Goal: Information Seeking & Learning: Learn about a topic

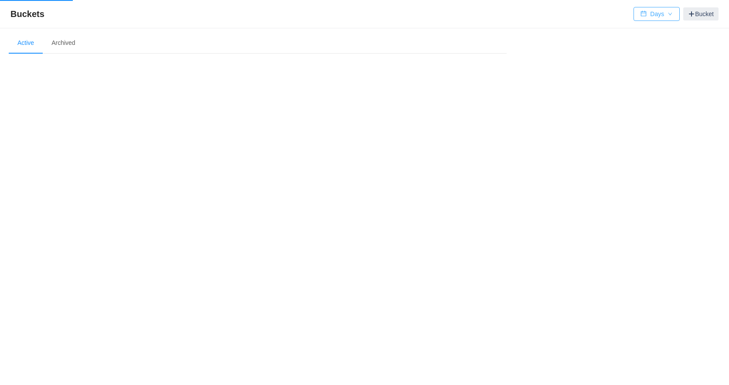
click at [663, 16] on button "Days" at bounding box center [656, 14] width 46 height 14
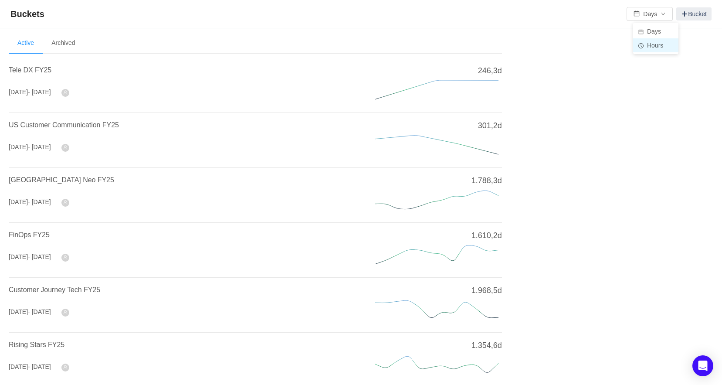
click at [655, 48] on li "Hours" at bounding box center [655, 45] width 45 height 14
click at [39, 123] on span "US Customer Communication FY25" at bounding box center [64, 124] width 110 height 7
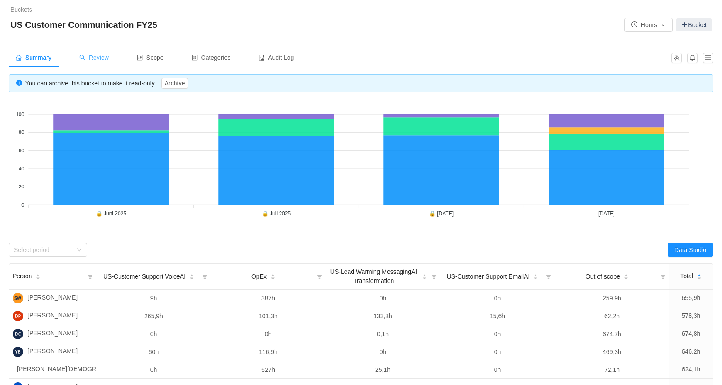
click at [98, 54] on span "Review" at bounding box center [94, 57] width 30 height 7
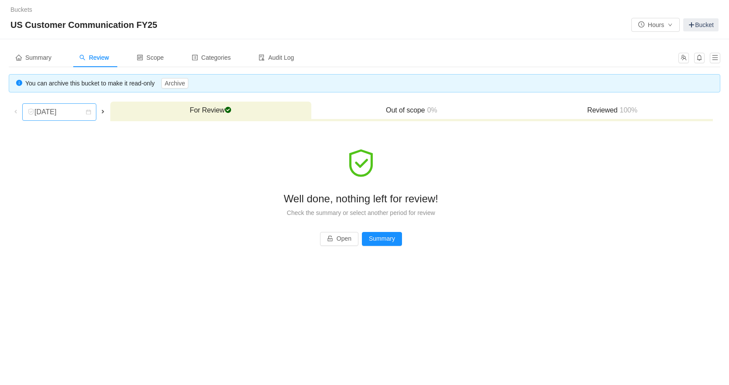
click at [63, 116] on div "[DATE]" at bounding box center [45, 112] width 37 height 17
click at [75, 173] on li "[DATE]" at bounding box center [59, 173] width 74 height 14
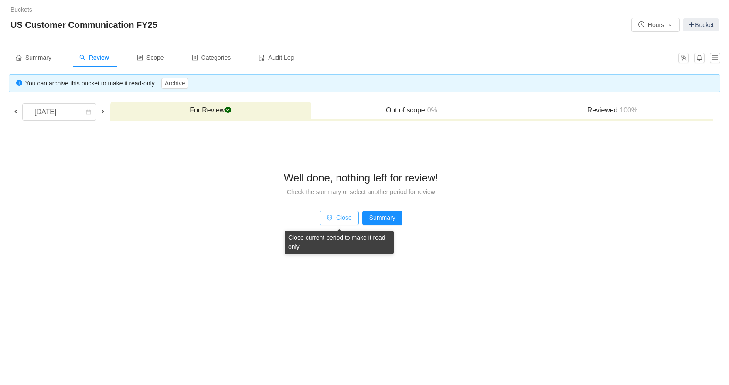
click at [337, 220] on button "Close" at bounding box center [338, 218] width 39 height 14
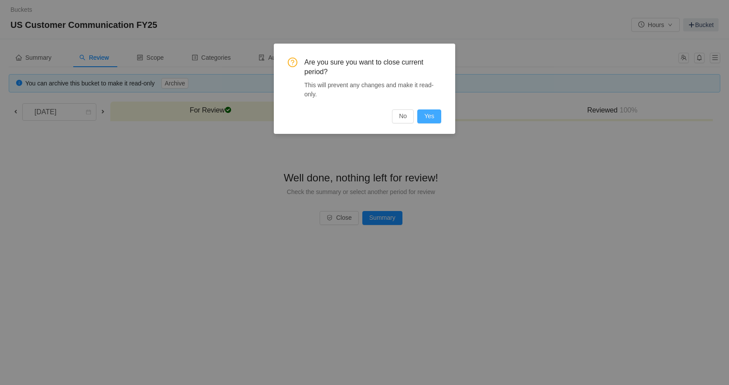
drag, startPoint x: 424, startPoint y: 117, endPoint x: 435, endPoint y: 124, distance: 12.3
click at [424, 118] on button "Yes" at bounding box center [429, 116] width 24 height 14
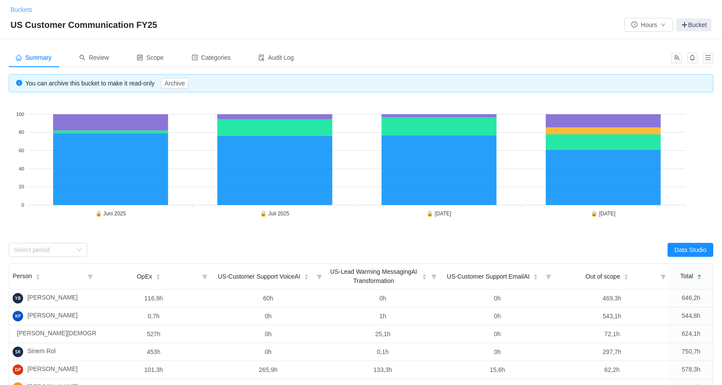
click at [29, 9] on link "Buckets" at bounding box center [21, 9] width 22 height 7
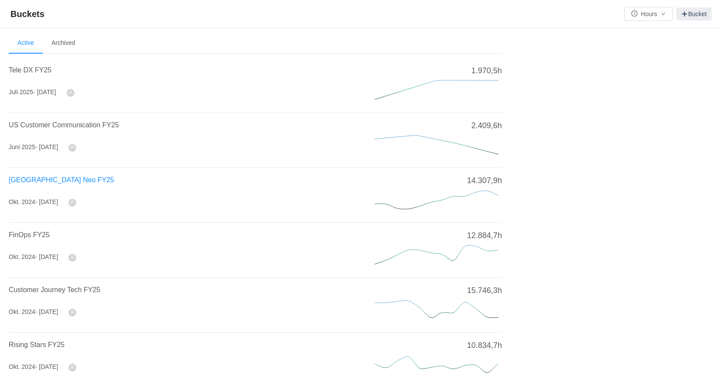
click at [39, 181] on span "[GEOGRAPHIC_DATA] Neo FY25" at bounding box center [61, 179] width 105 height 7
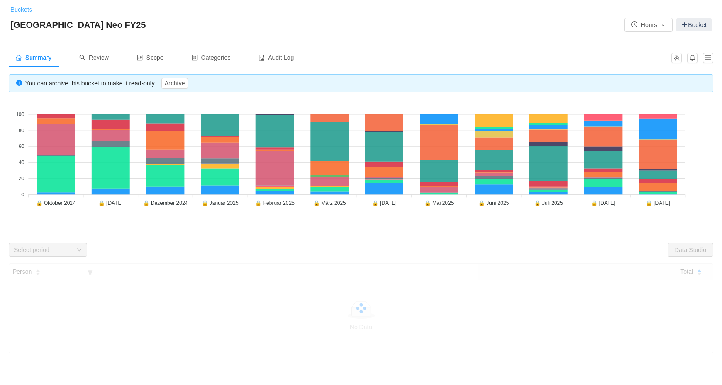
click at [25, 9] on link "Buckets" at bounding box center [21, 9] width 22 height 7
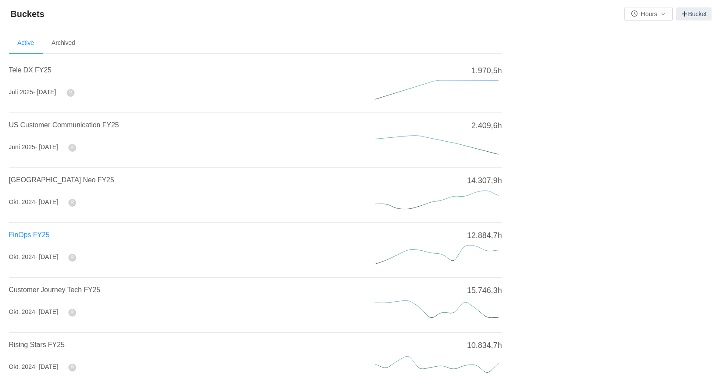
click at [18, 234] on span "FinOps FY25" at bounding box center [29, 234] width 41 height 7
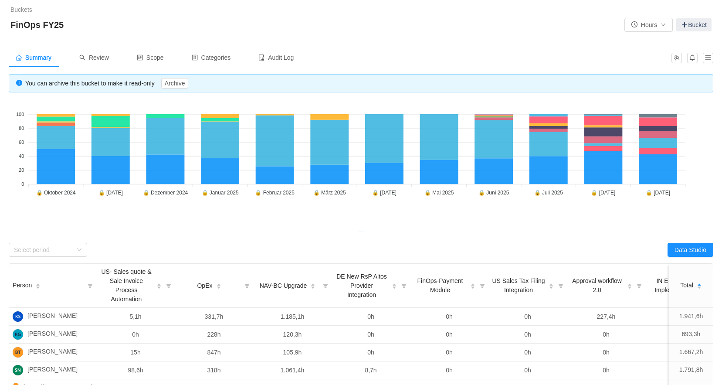
click at [23, 8] on link "Buckets" at bounding box center [21, 9] width 22 height 7
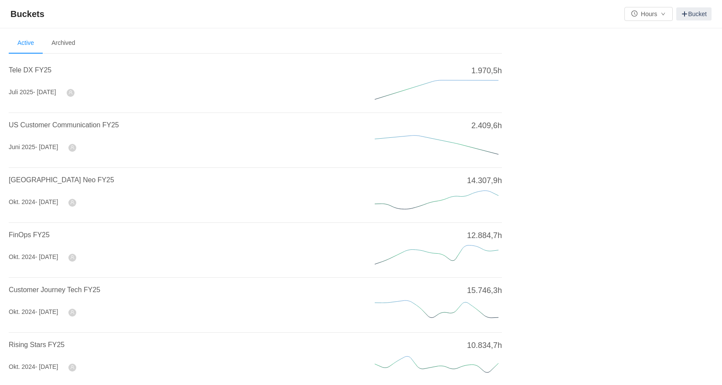
click at [44, 286] on span "Customer Journey Tech FY25" at bounding box center [55, 289] width 92 height 7
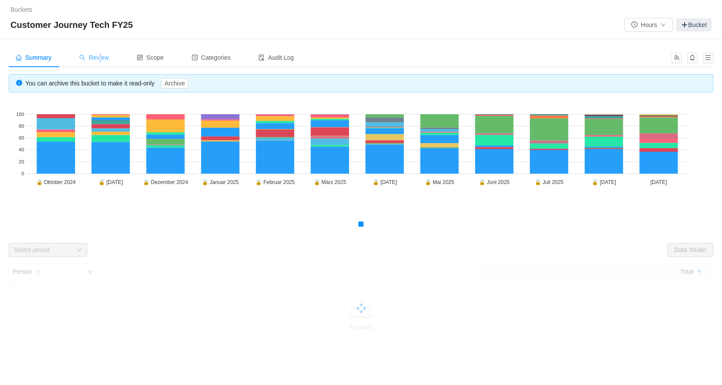
click at [100, 55] on span "Review" at bounding box center [94, 57] width 30 height 7
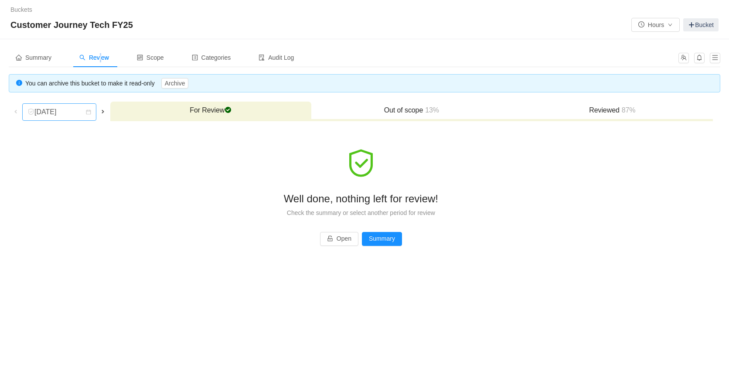
click at [65, 118] on div "[DATE]" at bounding box center [45, 112] width 37 height 17
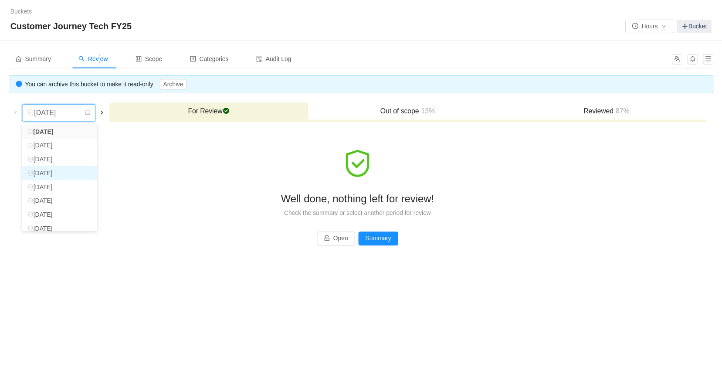
scroll to position [62, 0]
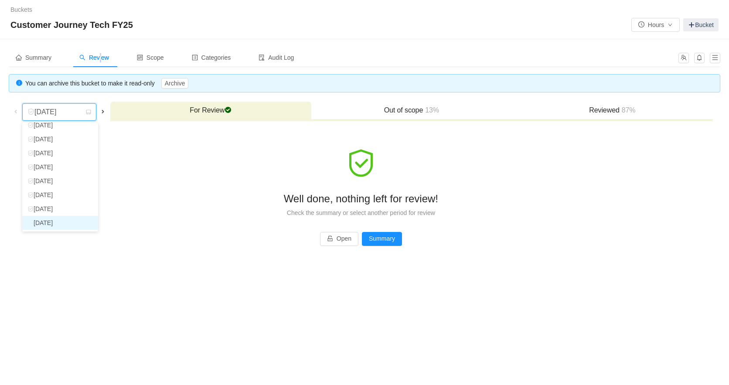
click at [71, 219] on li "[DATE]" at bounding box center [60, 223] width 76 height 14
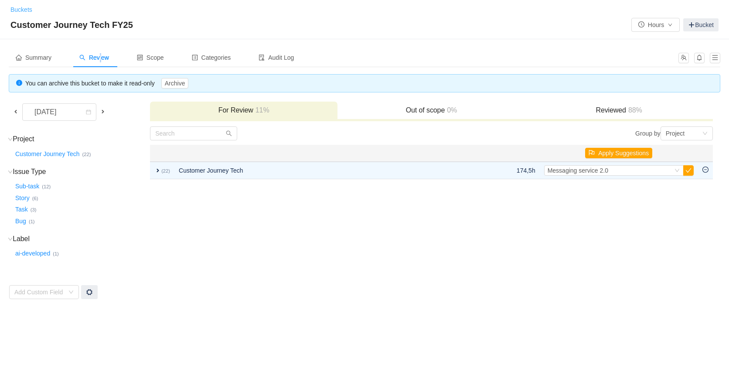
click at [31, 10] on link "Buckets" at bounding box center [21, 9] width 22 height 7
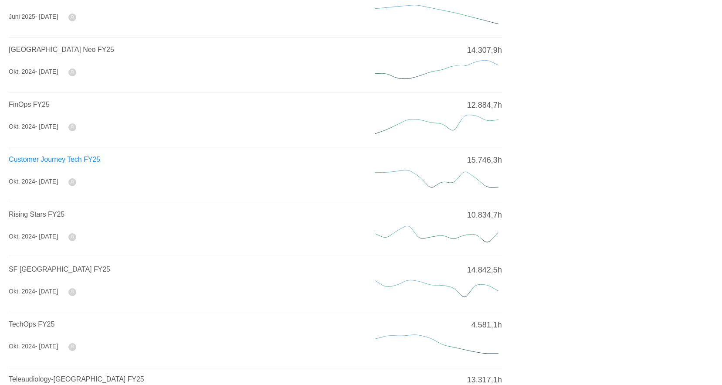
scroll to position [131, 0]
click at [37, 211] on span "Rising Stars FY25" at bounding box center [37, 213] width 56 height 7
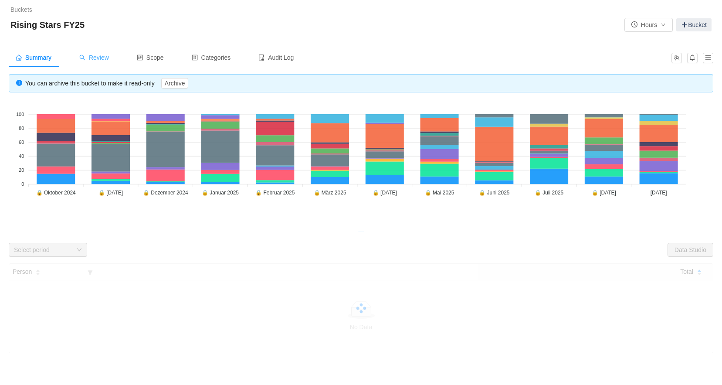
click at [92, 54] on span "Review" at bounding box center [94, 57] width 30 height 7
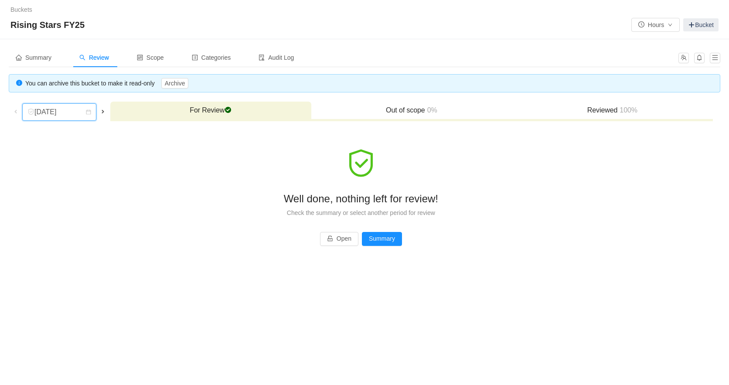
click at [65, 112] on div "[DATE]" at bounding box center [45, 112] width 37 height 17
click at [54, 224] on li "[DATE]" at bounding box center [60, 223] width 76 height 14
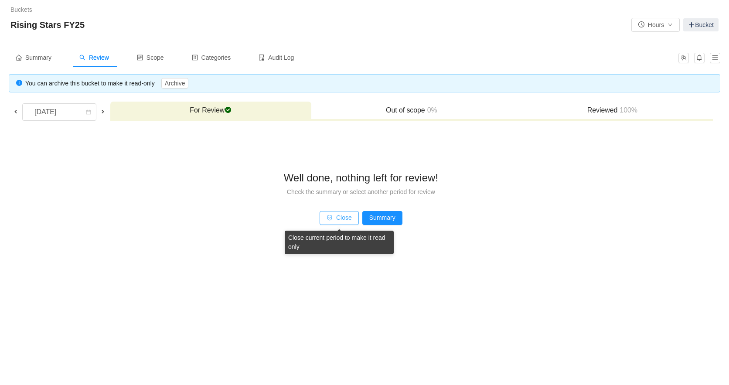
click at [334, 224] on button "Close" at bounding box center [338, 218] width 39 height 14
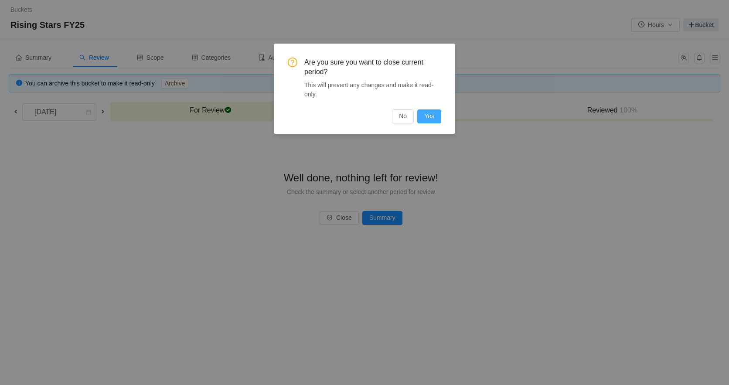
click at [427, 116] on button "Yes" at bounding box center [429, 116] width 24 height 14
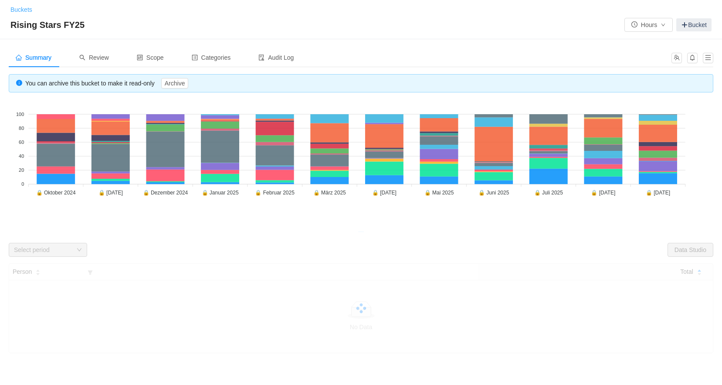
click at [28, 8] on link "Buckets" at bounding box center [21, 9] width 22 height 7
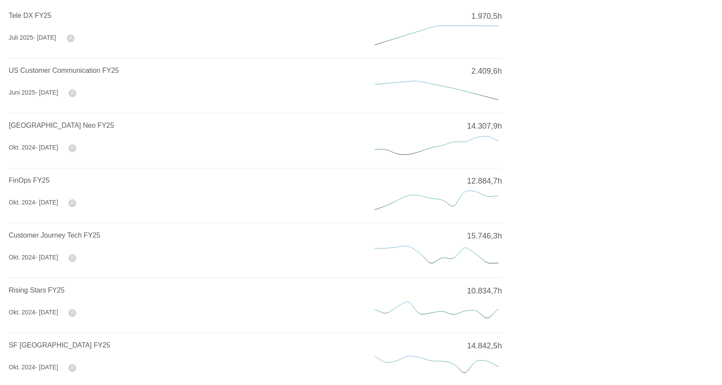
scroll to position [174, 0]
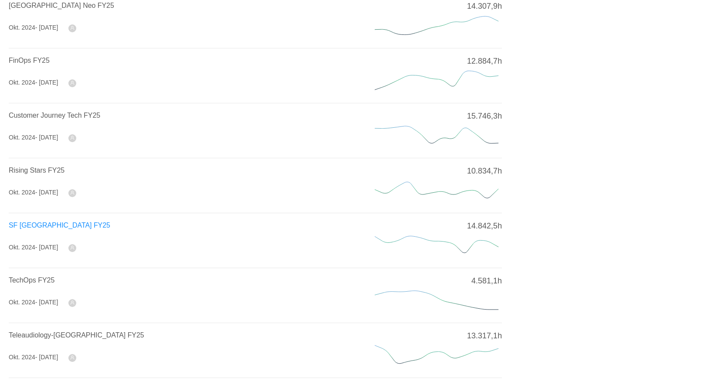
click at [37, 224] on span "SF [GEOGRAPHIC_DATA] FY25" at bounding box center [60, 224] width 102 height 7
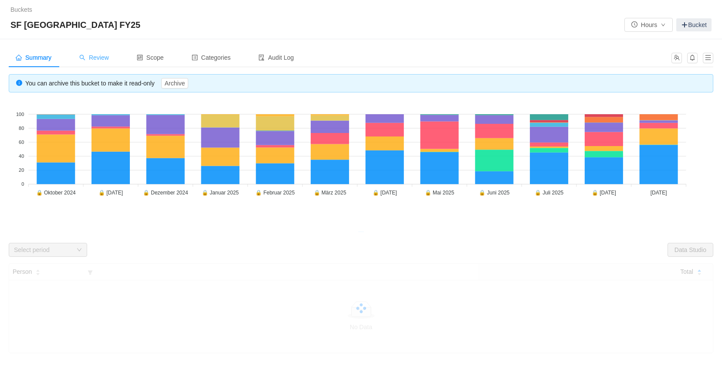
click at [98, 56] on span "Review" at bounding box center [94, 57] width 30 height 7
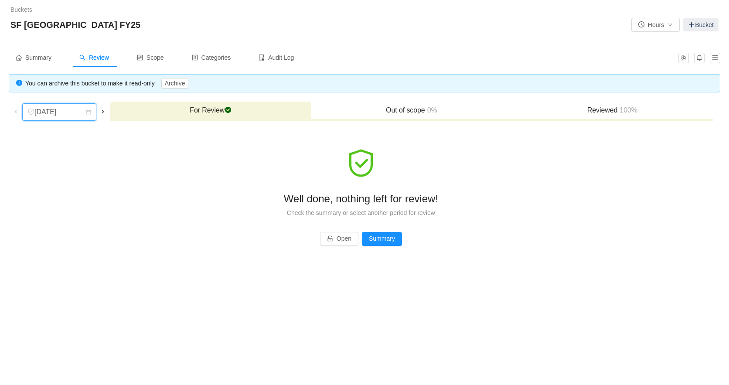
click at [65, 113] on div "[DATE]" at bounding box center [45, 112] width 37 height 17
click at [52, 225] on li "[DATE]" at bounding box center [60, 223] width 76 height 14
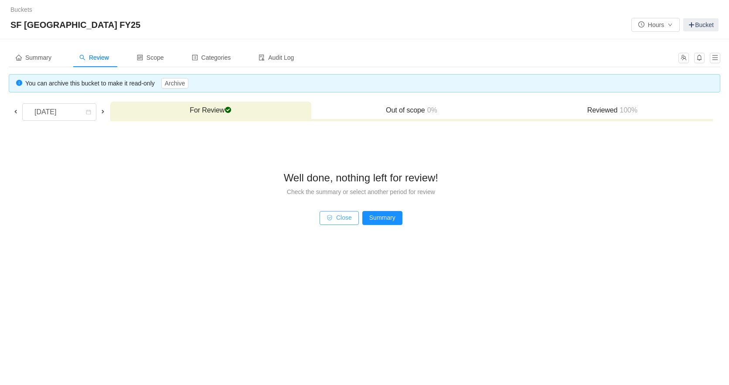
click at [339, 218] on button "Close" at bounding box center [338, 218] width 39 height 14
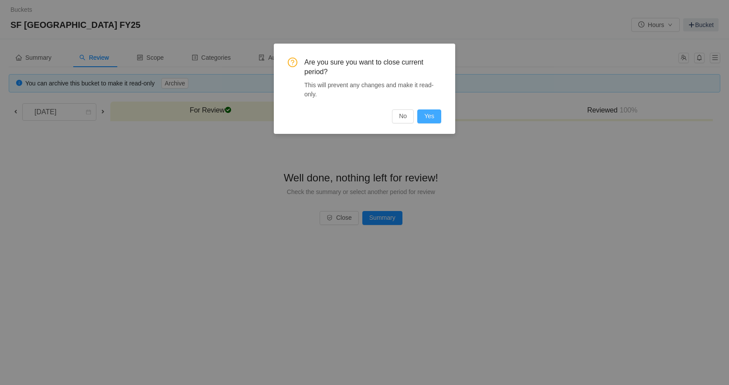
click at [431, 117] on button "Yes" at bounding box center [429, 116] width 24 height 14
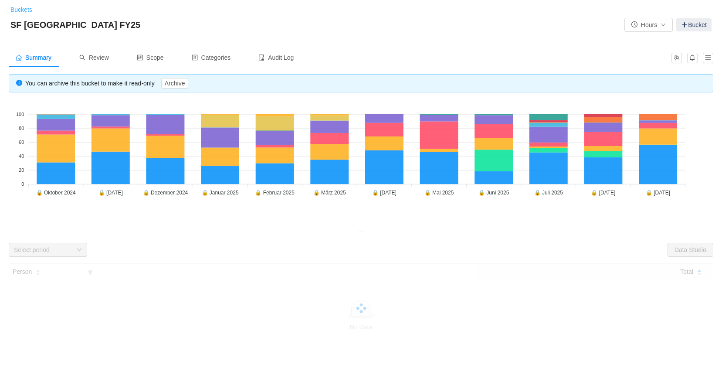
click at [20, 6] on link "Buckets" at bounding box center [21, 9] width 22 height 7
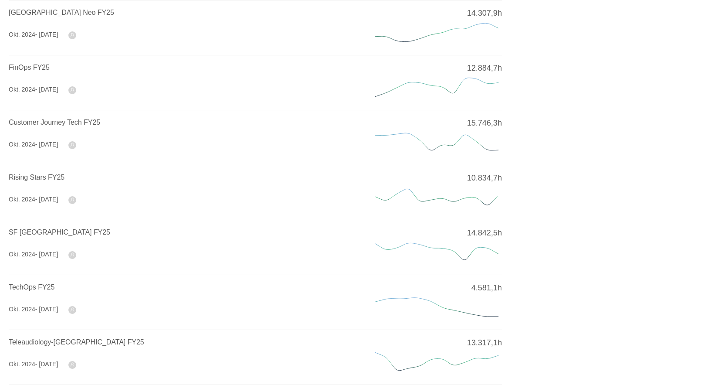
scroll to position [174, 0]
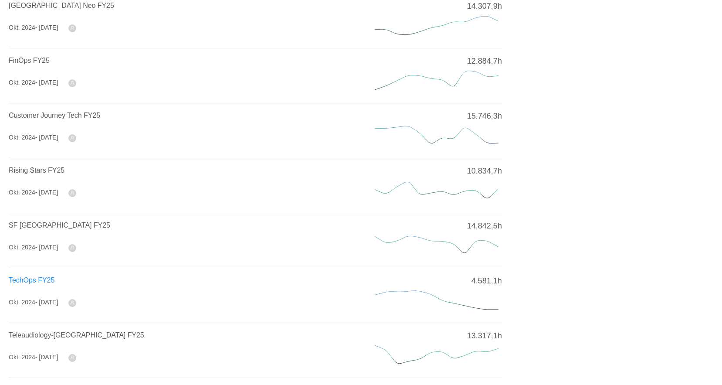
click at [46, 277] on span "TechOps FY25" at bounding box center [32, 279] width 46 height 7
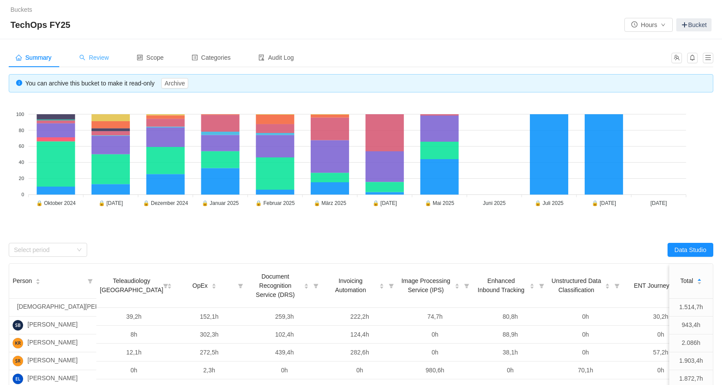
click at [106, 61] on span "Review" at bounding box center [94, 57] width 30 height 7
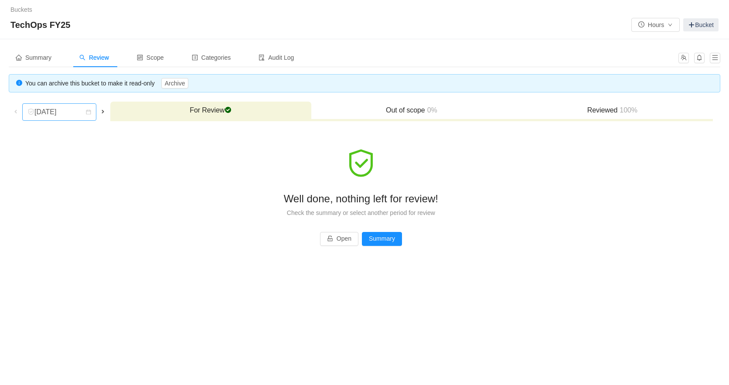
click at [65, 110] on div "[DATE]" at bounding box center [45, 112] width 37 height 17
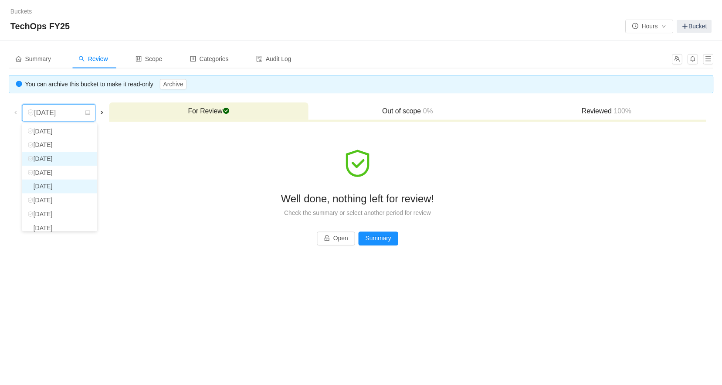
scroll to position [62, 0]
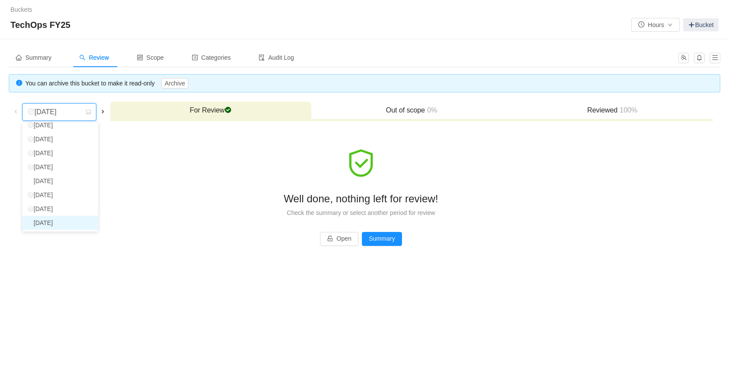
click at [54, 221] on li "[DATE]" at bounding box center [60, 223] width 76 height 14
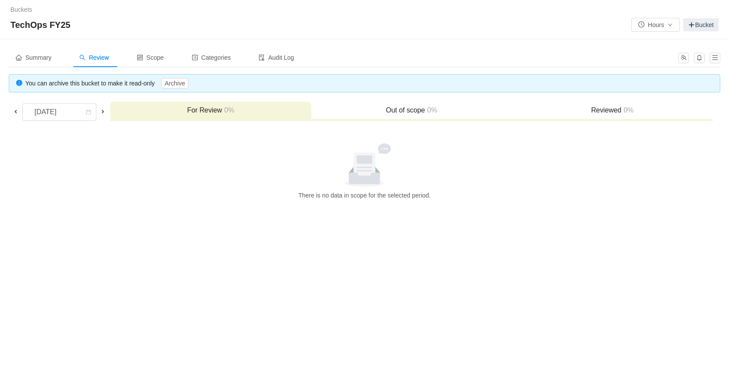
click at [197, 109] on h3 "For Review 0%" at bounding box center [211, 110] width 192 height 9
click at [20, 8] on link "Buckets" at bounding box center [21, 9] width 22 height 7
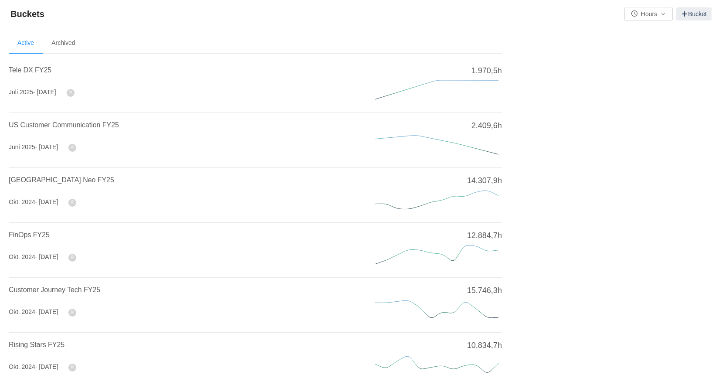
scroll to position [262, 0]
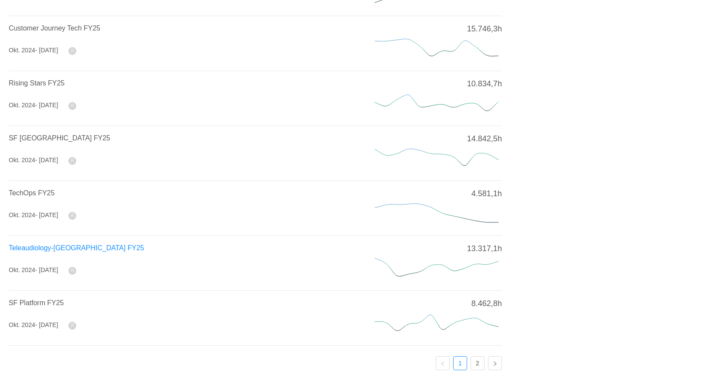
click at [53, 248] on span "Teleaudiology-[GEOGRAPHIC_DATA] FY25" at bounding box center [77, 247] width 136 height 7
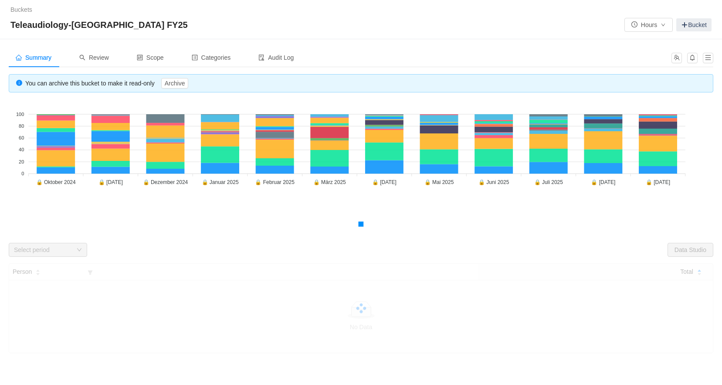
click at [27, 7] on link "Buckets" at bounding box center [21, 9] width 22 height 7
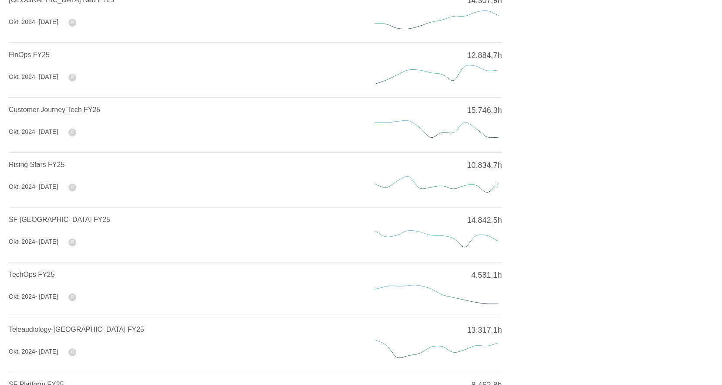
scroll to position [286, 0]
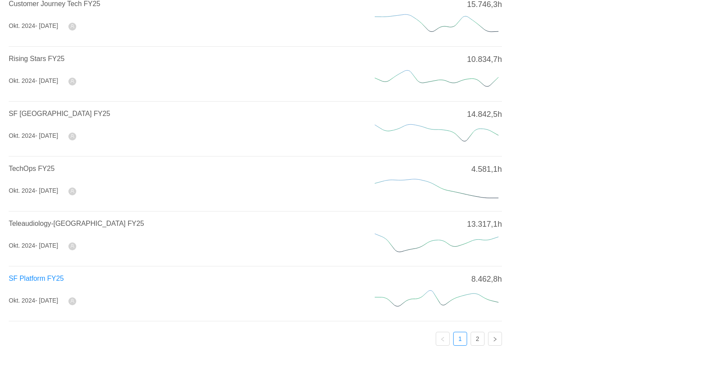
click at [39, 275] on span "SF Platform FY25" at bounding box center [36, 278] width 55 height 7
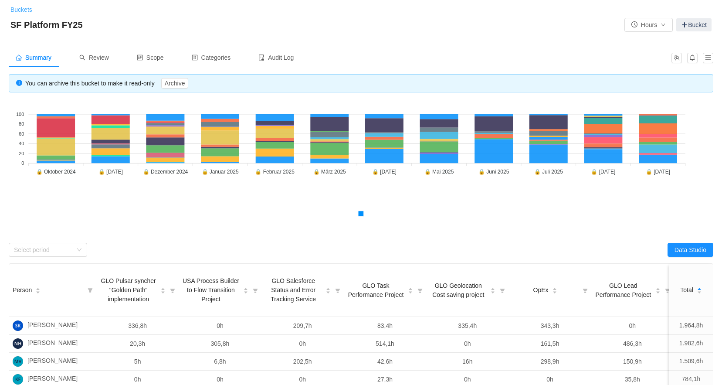
click at [17, 8] on link "Buckets" at bounding box center [21, 9] width 22 height 7
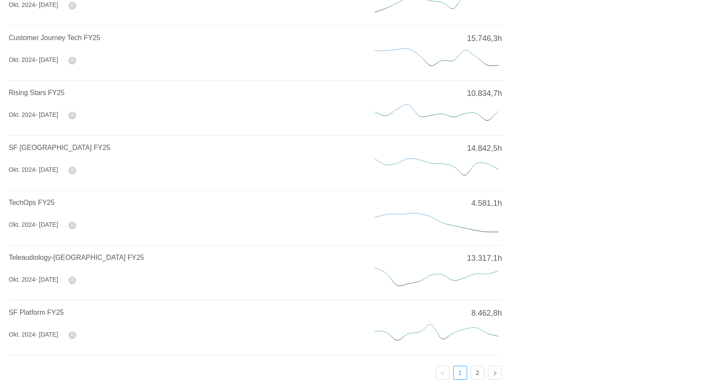
scroll to position [286, 0]
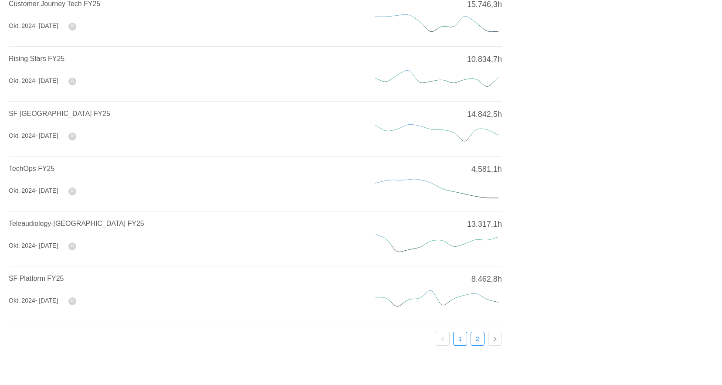
click at [473, 340] on link "2" at bounding box center [477, 338] width 13 height 13
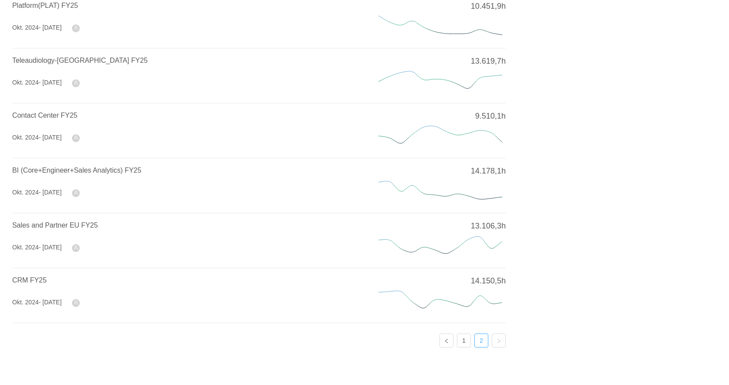
scroll to position [0, 0]
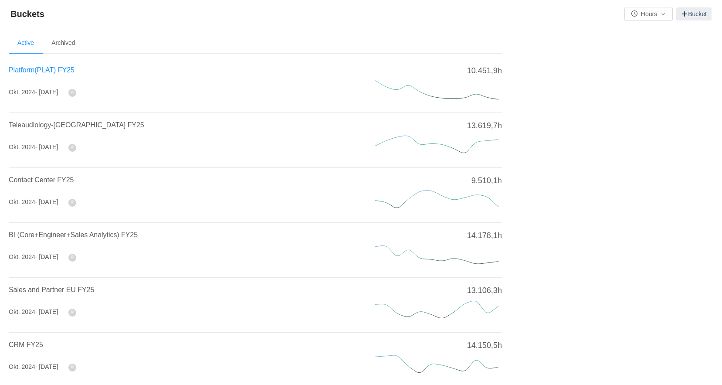
click at [35, 73] on span "Platform(PLAT) FY25" at bounding box center [42, 69] width 66 height 7
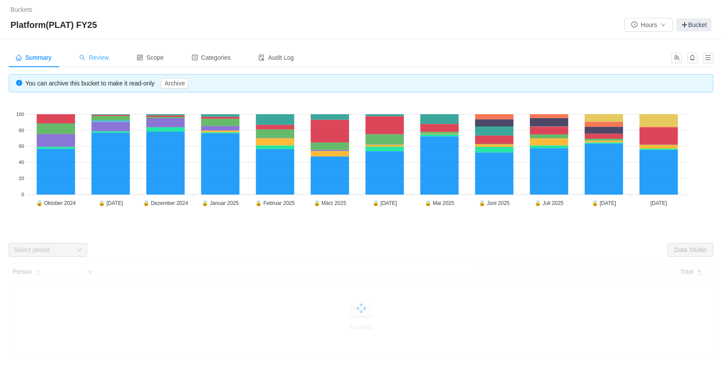
click at [90, 62] on div "Review" at bounding box center [94, 58] width 44 height 20
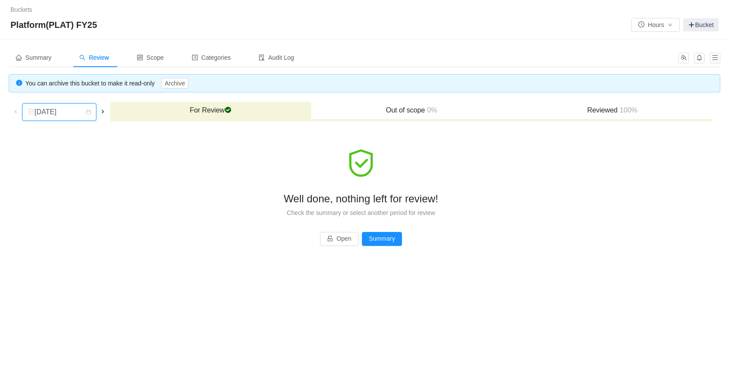
click at [51, 111] on div "[DATE]" at bounding box center [45, 112] width 37 height 17
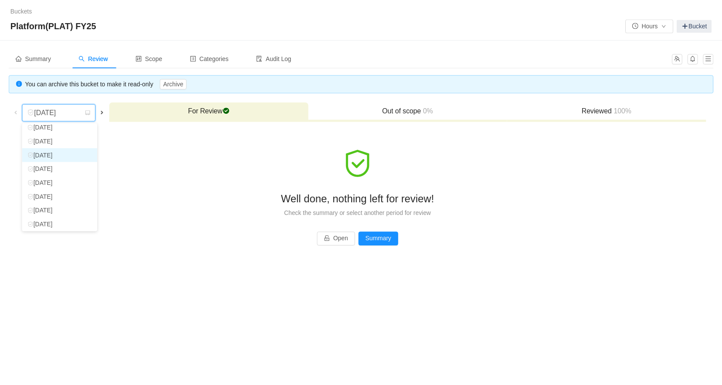
scroll to position [62, 0]
click at [59, 217] on li "[DATE]" at bounding box center [60, 223] width 76 height 14
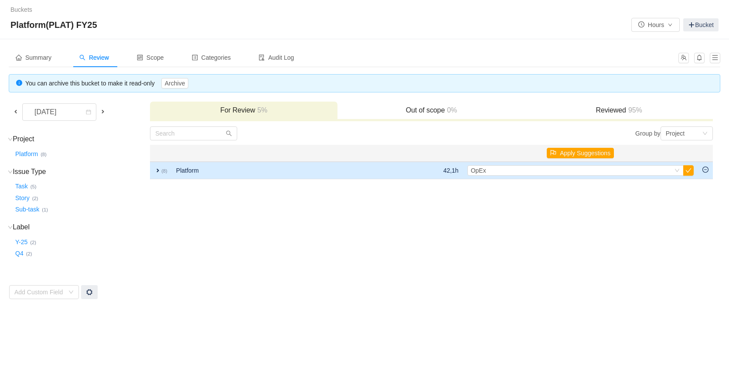
click at [154, 172] on td "expand (8)" at bounding box center [161, 170] width 22 height 17
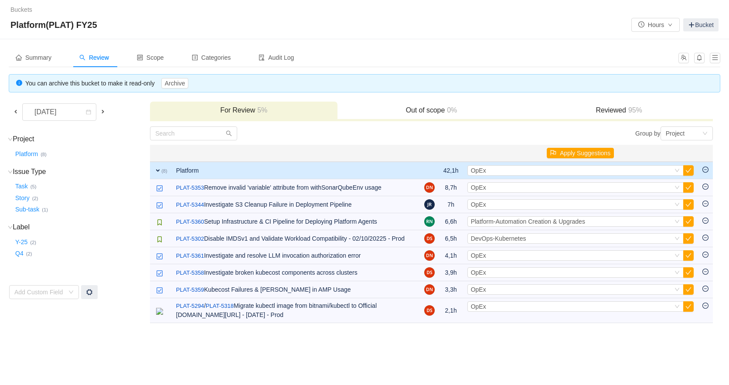
click at [154, 172] on td "expand (8)" at bounding box center [161, 170] width 22 height 17
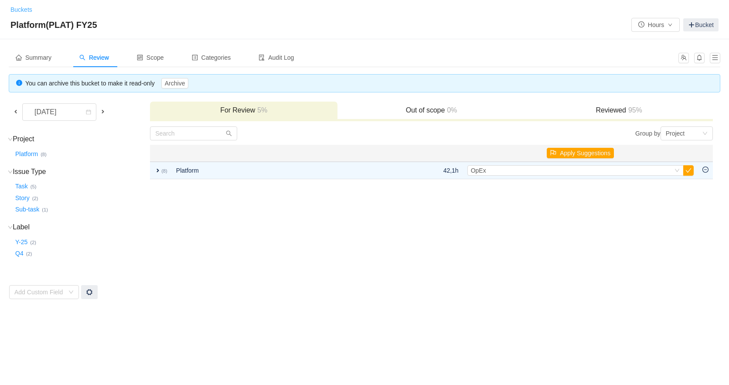
click at [26, 11] on link "Buckets" at bounding box center [21, 9] width 22 height 7
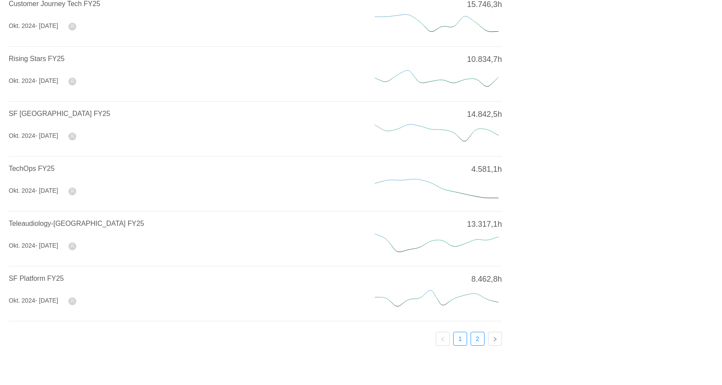
click at [474, 335] on link "2" at bounding box center [477, 338] width 13 height 13
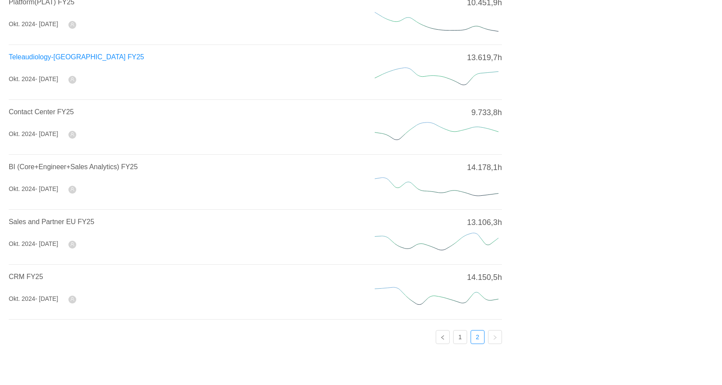
click at [74, 61] on span "Teleaudiology-[GEOGRAPHIC_DATA] FY25" at bounding box center [77, 56] width 136 height 7
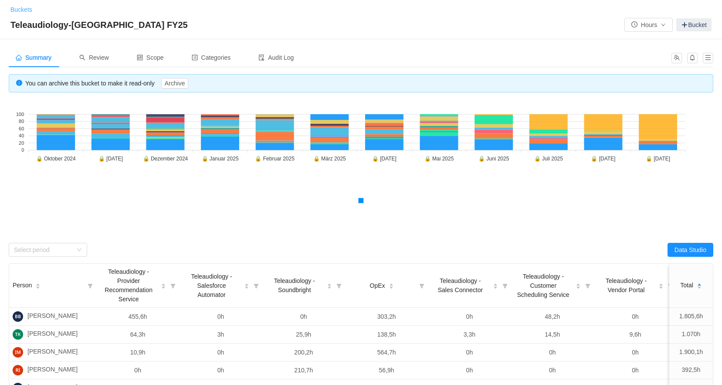
click at [27, 7] on link "Buckets" at bounding box center [21, 9] width 22 height 7
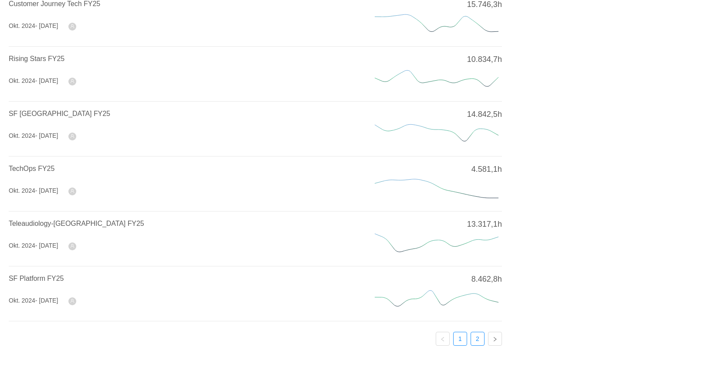
click at [476, 340] on link "2" at bounding box center [477, 338] width 13 height 13
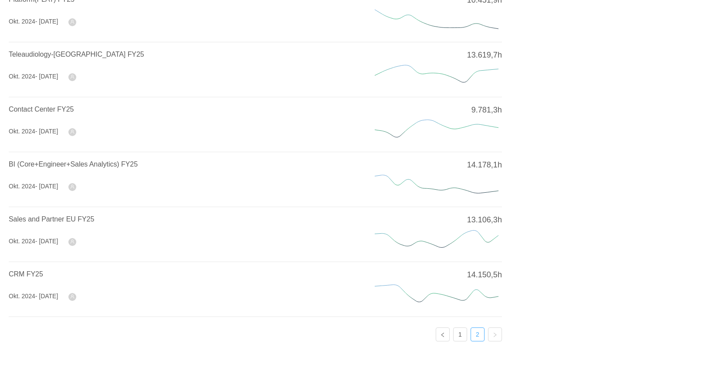
scroll to position [68, 0]
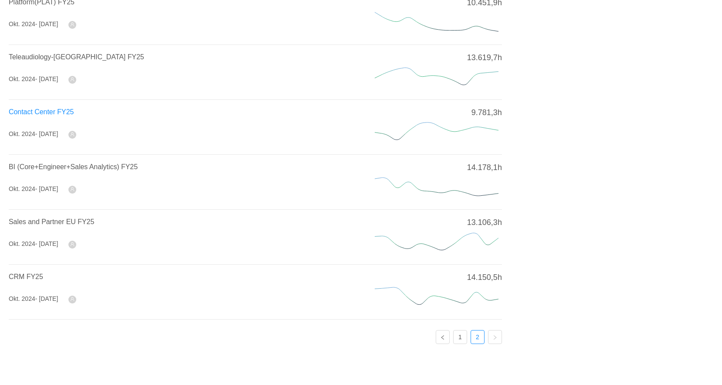
click at [50, 112] on span "Contact Center FY25" at bounding box center [41, 111] width 65 height 7
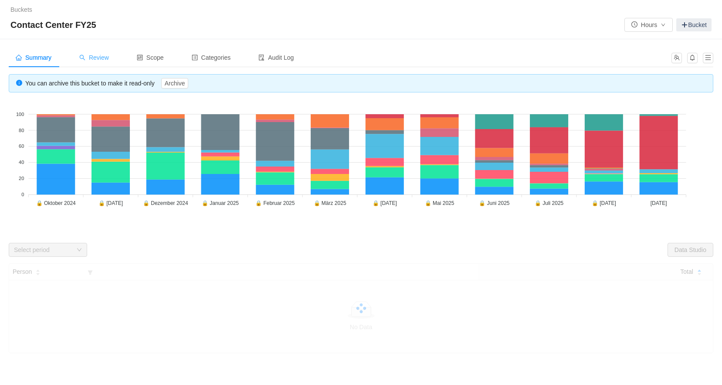
click at [89, 58] on span "Review" at bounding box center [94, 57] width 30 height 7
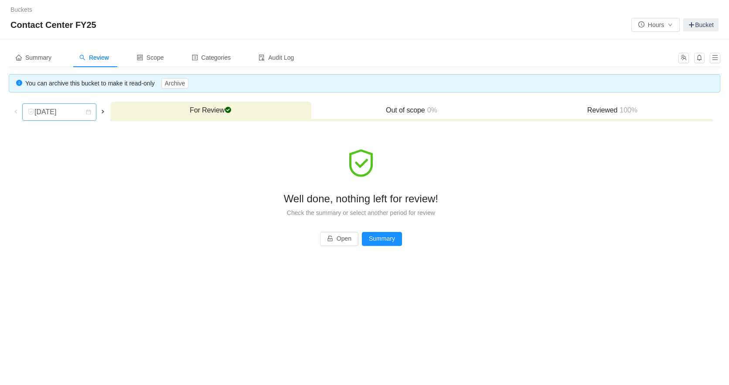
drag, startPoint x: 47, startPoint y: 109, endPoint x: 36, endPoint y: 121, distance: 15.7
click at [47, 110] on div "[DATE]" at bounding box center [45, 112] width 37 height 17
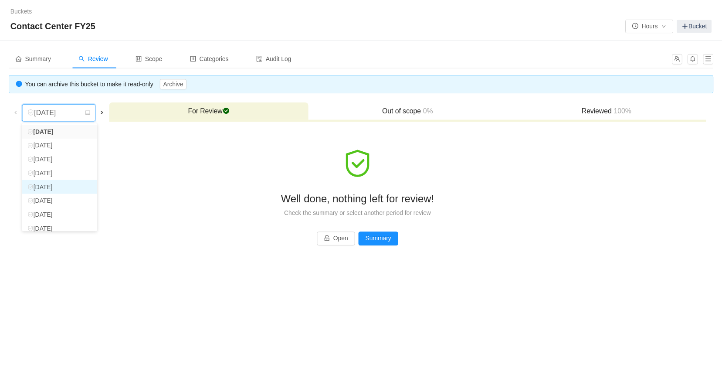
scroll to position [62, 0]
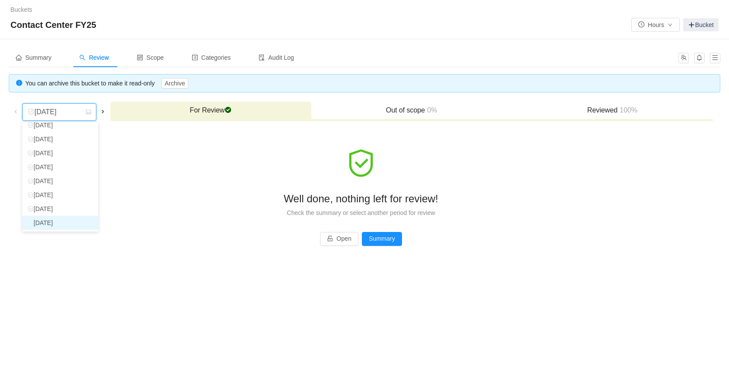
click at [60, 222] on li "[DATE]" at bounding box center [60, 223] width 76 height 14
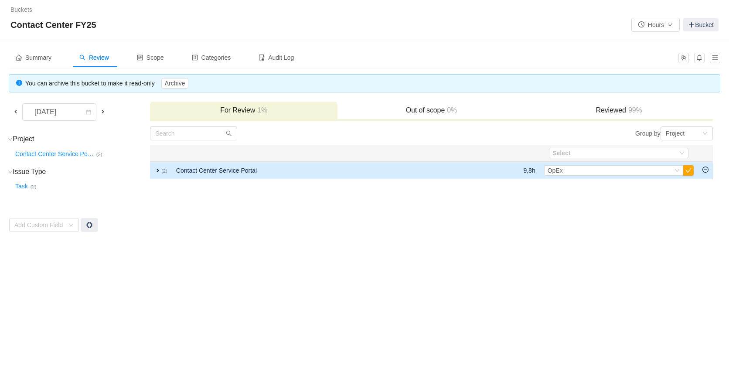
click at [156, 171] on span "expand" at bounding box center [157, 170] width 7 height 7
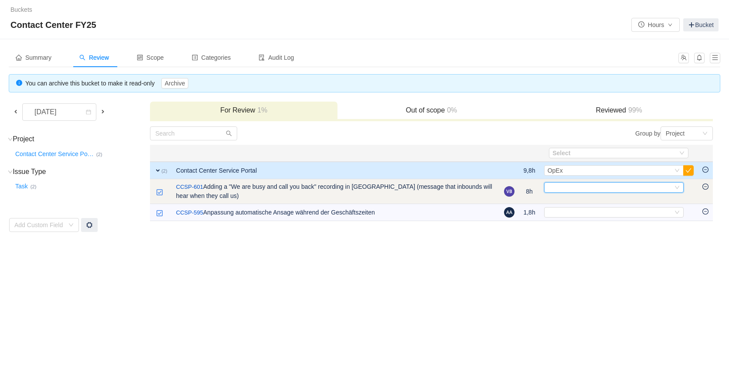
click at [680, 191] on div "Select" at bounding box center [613, 187] width 139 height 10
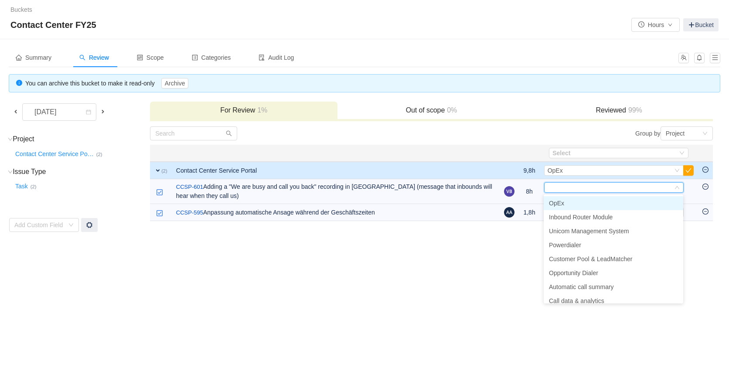
click at [650, 199] on li "OpEx" at bounding box center [613, 203] width 139 height 14
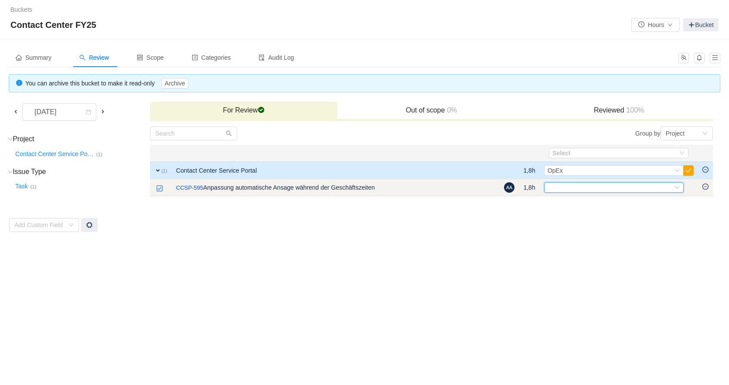
click at [681, 190] on div "Select" at bounding box center [613, 187] width 139 height 10
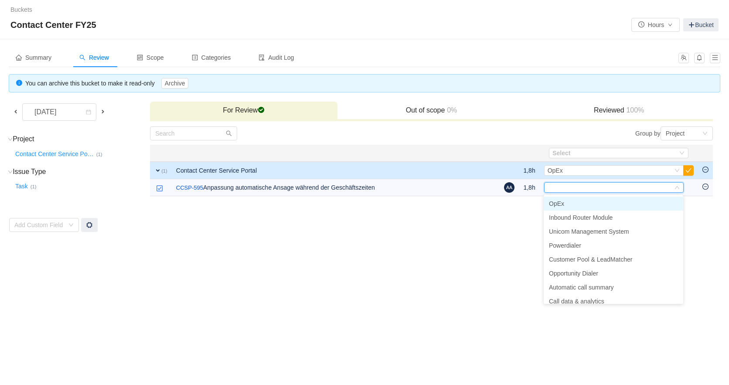
click at [642, 205] on li "OpEx" at bounding box center [613, 204] width 139 height 14
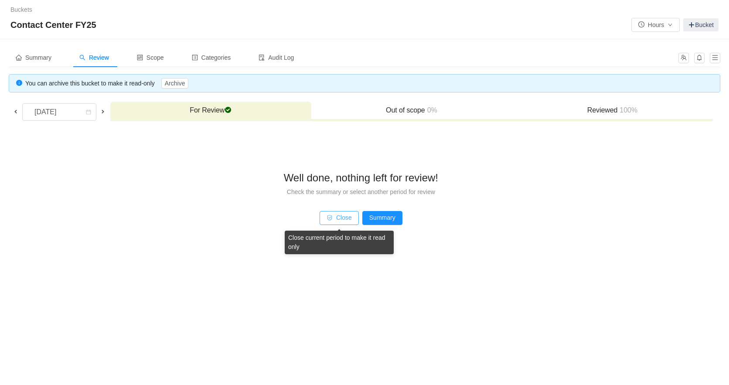
click at [338, 217] on button "Close" at bounding box center [338, 218] width 39 height 14
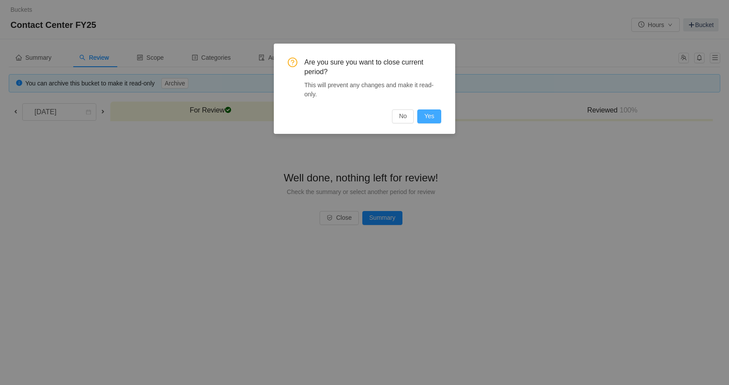
click at [432, 120] on button "Yes" at bounding box center [429, 116] width 24 height 14
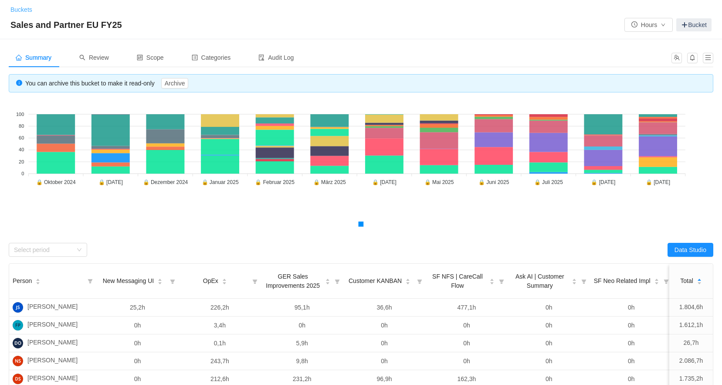
click at [20, 8] on link "Buckets" at bounding box center [21, 9] width 22 height 7
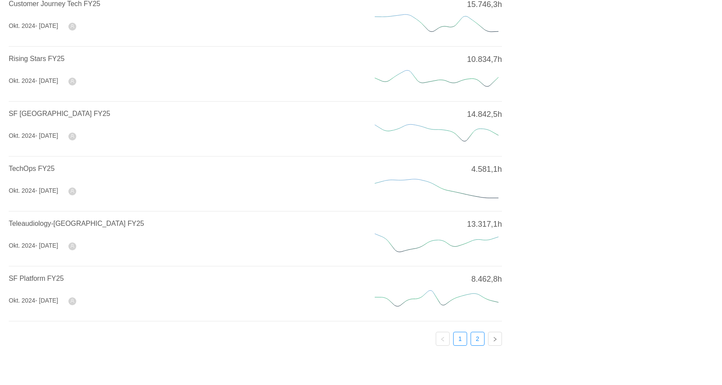
click at [476, 336] on link "2" at bounding box center [477, 338] width 13 height 13
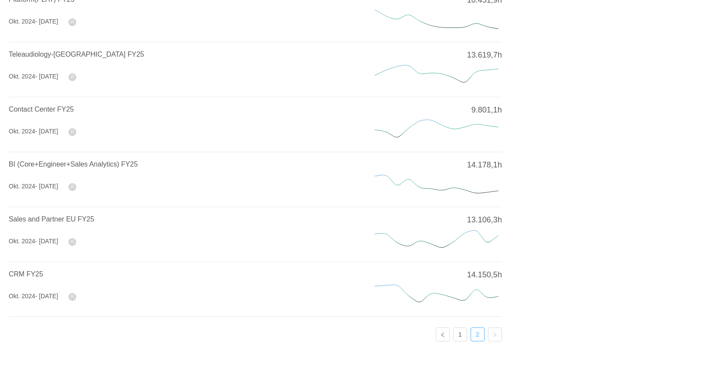
scroll to position [68, 0]
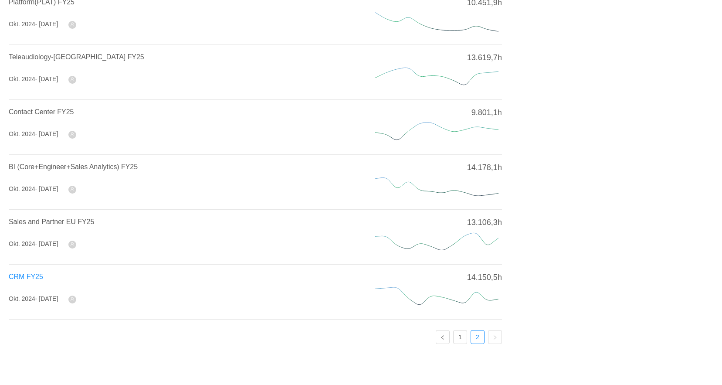
click at [27, 276] on span "CRM FY25" at bounding box center [26, 276] width 34 height 7
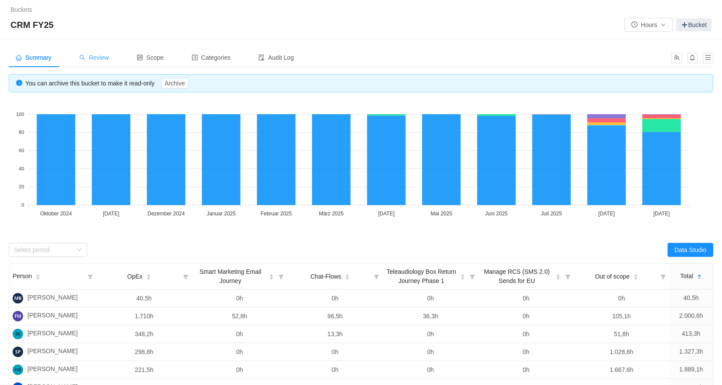
click at [109, 57] on span "Review" at bounding box center [94, 57] width 30 height 7
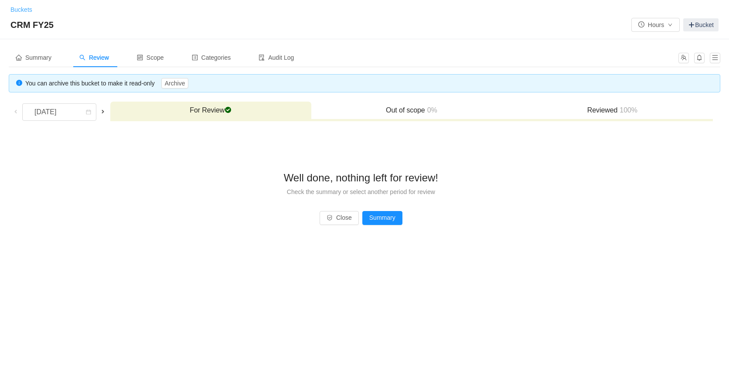
click at [29, 10] on link "Buckets" at bounding box center [21, 9] width 22 height 7
